Goal: Task Accomplishment & Management: Manage account settings

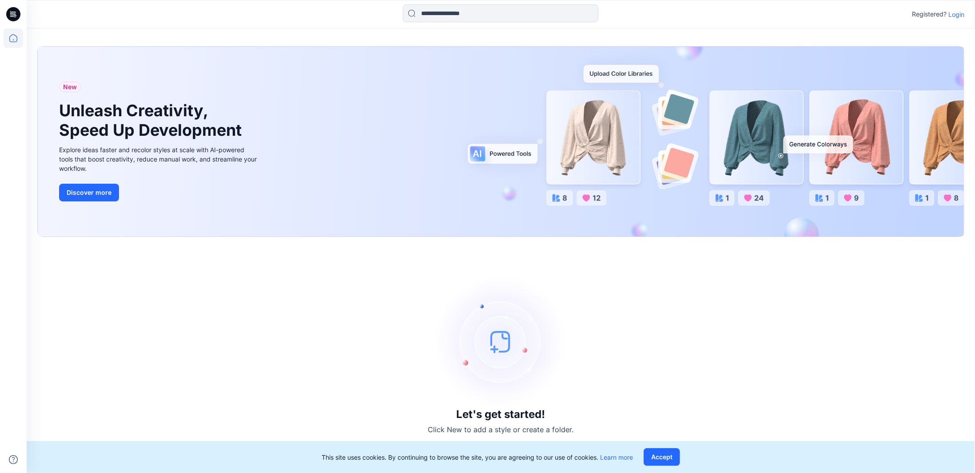
click at [951, 18] on p "Login" at bounding box center [956, 14] width 16 height 9
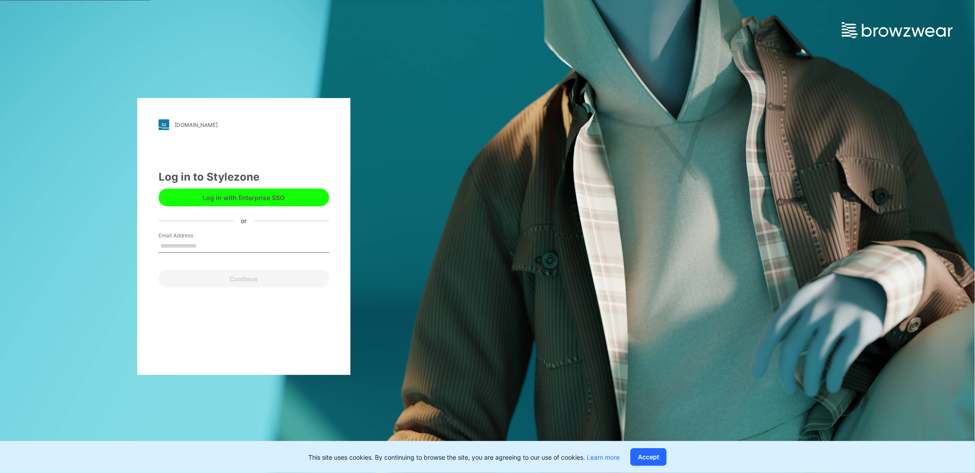
click at [216, 243] on input "Email Address" at bounding box center [244, 246] width 171 height 13
type input "**********"
click at [228, 279] on button "Continue" at bounding box center [244, 279] width 171 height 18
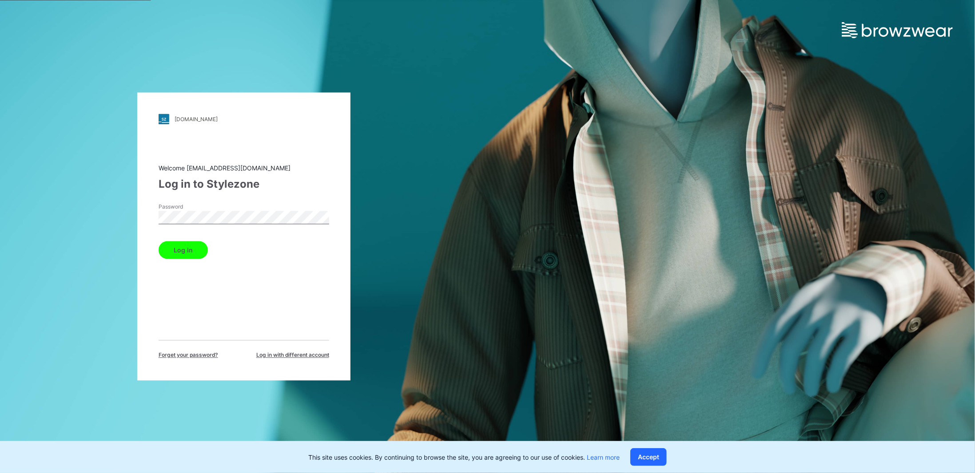
click at [159, 242] on button "Log in" at bounding box center [183, 251] width 49 height 18
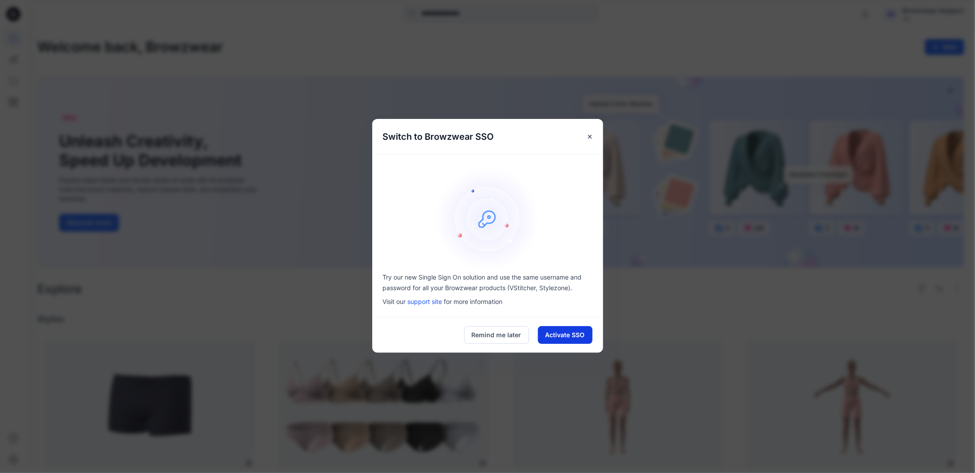
click at [561, 334] on button "Activate SSO" at bounding box center [565, 335] width 55 height 18
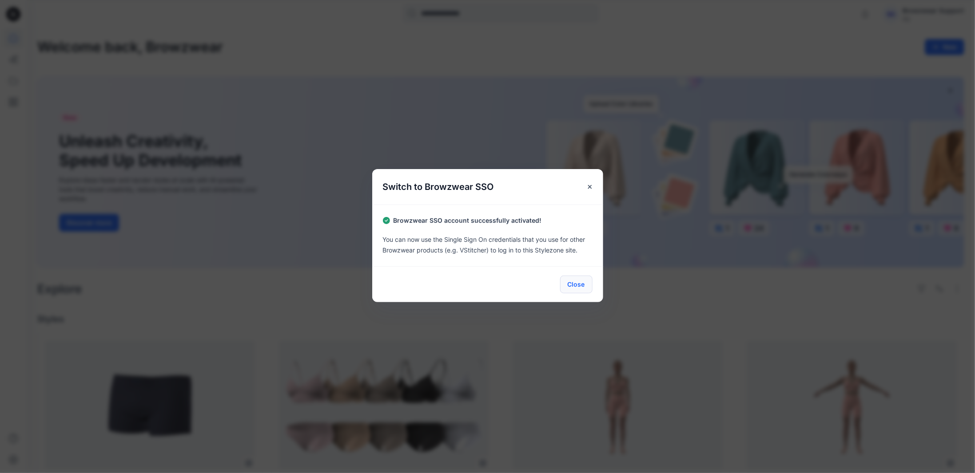
click at [575, 282] on button "Close" at bounding box center [576, 285] width 32 height 18
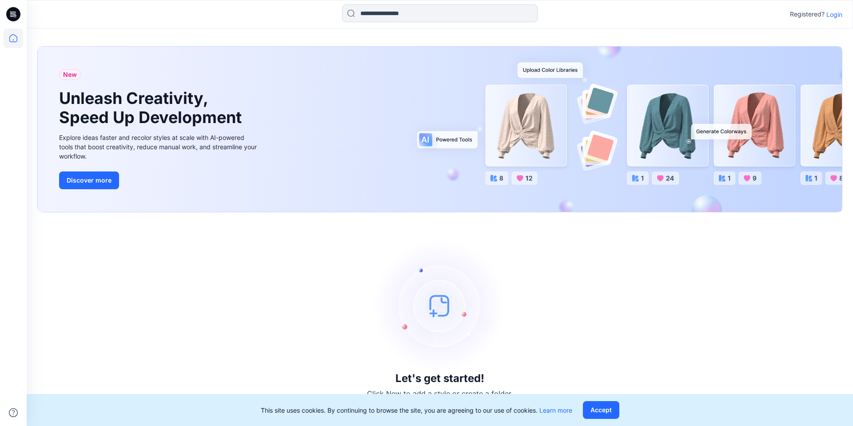
click at [830, 17] on p "Login" at bounding box center [834, 14] width 16 height 9
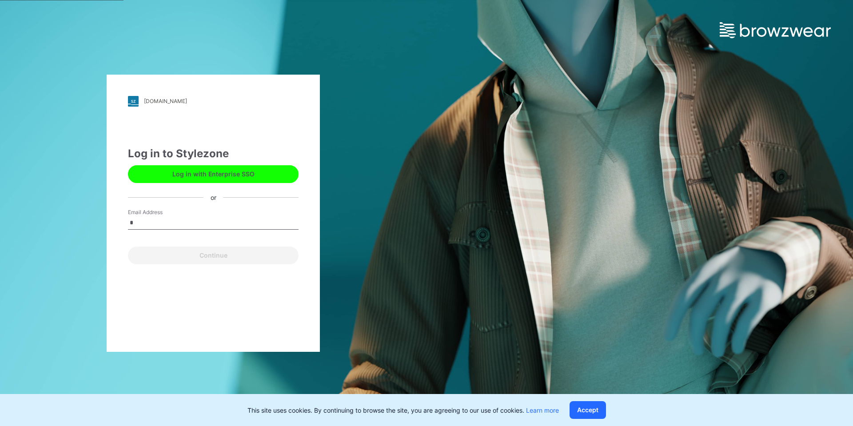
type input "**********"
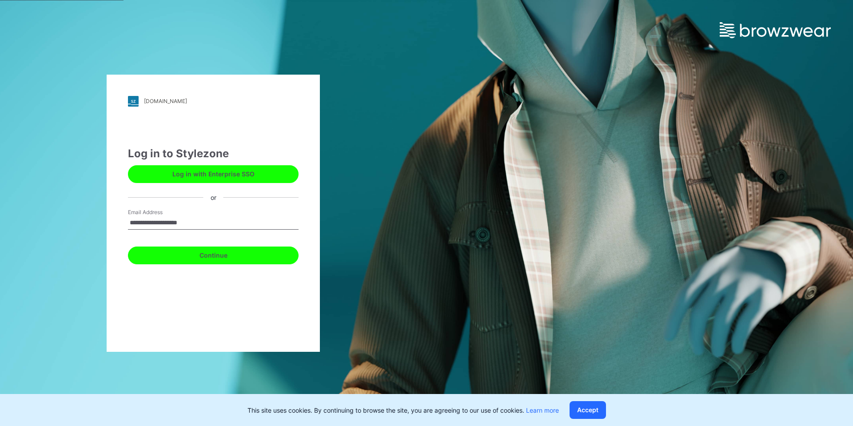
click at [201, 257] on button "Continue" at bounding box center [213, 256] width 171 height 18
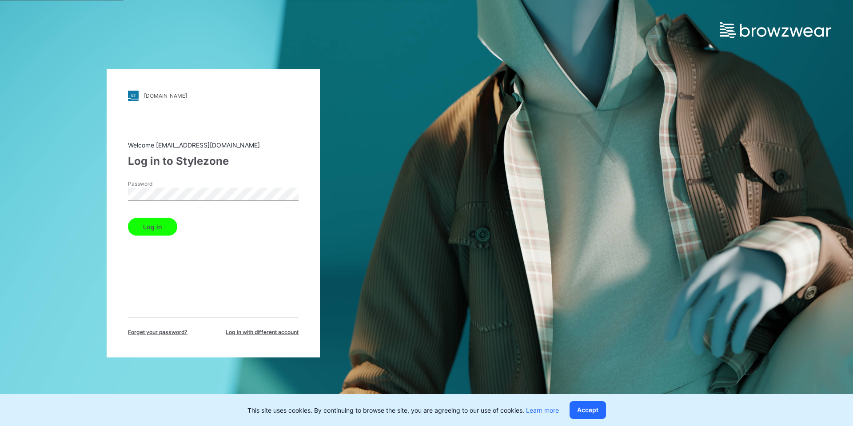
click at [128, 218] on button "Log in" at bounding box center [152, 227] width 49 height 18
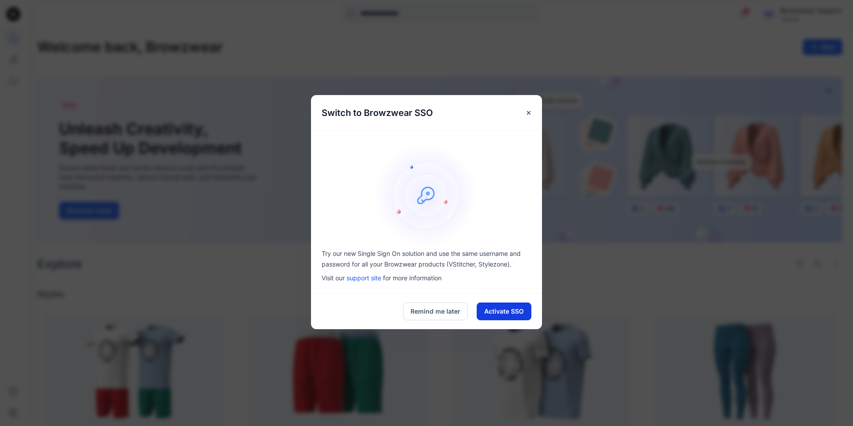
click at [498, 314] on button "Activate SSO" at bounding box center [504, 311] width 55 height 18
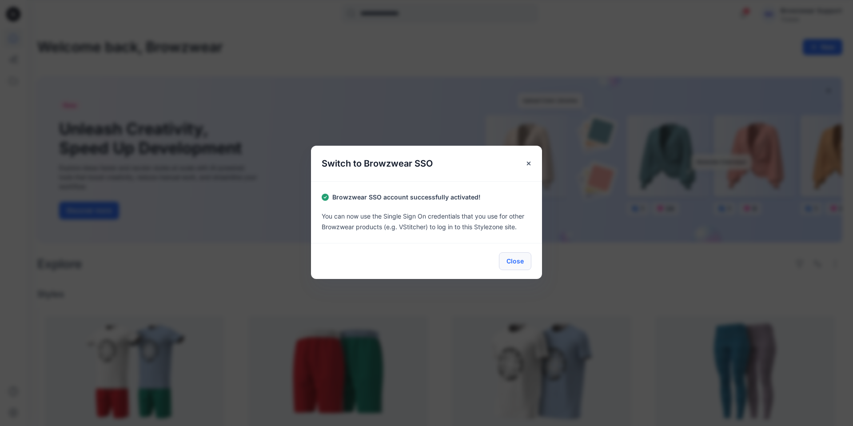
click at [505, 260] on button "Close" at bounding box center [515, 261] width 32 height 18
